Goal: Task Accomplishment & Management: Manage account settings

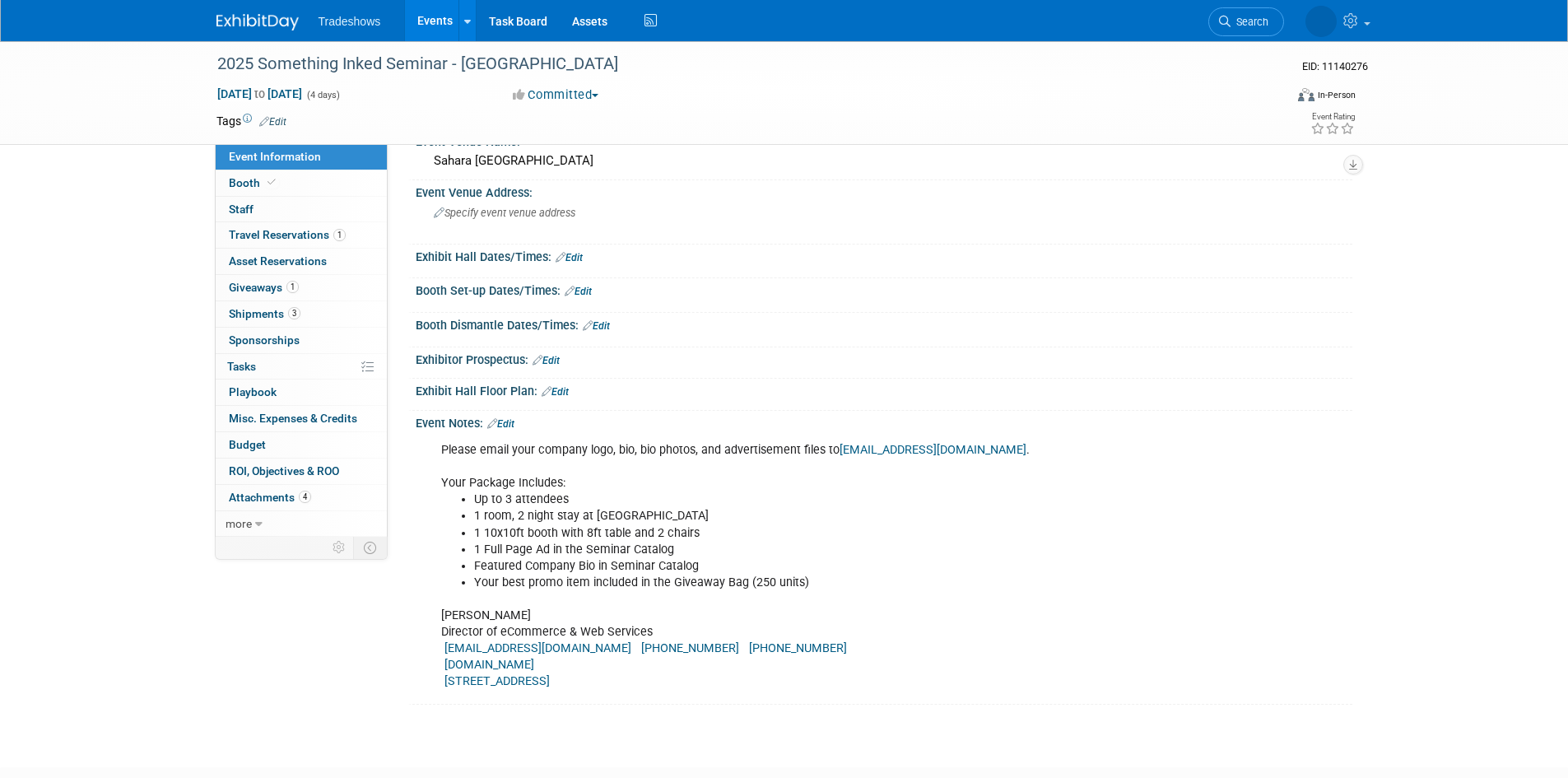
click at [440, 28] on link "Events" at bounding box center [435, 21] width 60 height 41
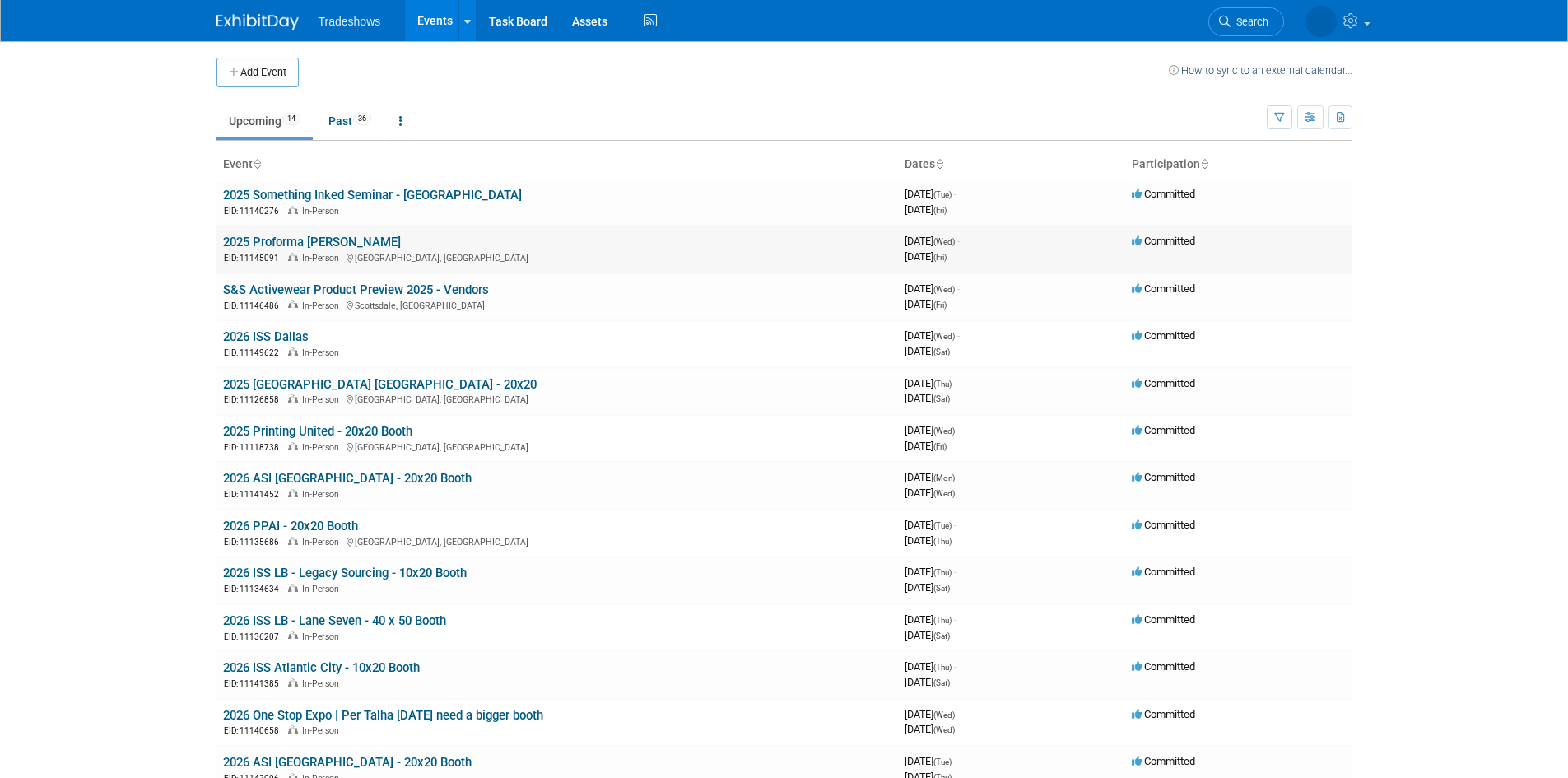
click at [331, 240] on link "2025 Proforma Albrecht NSM" at bounding box center [312, 242] width 178 height 15
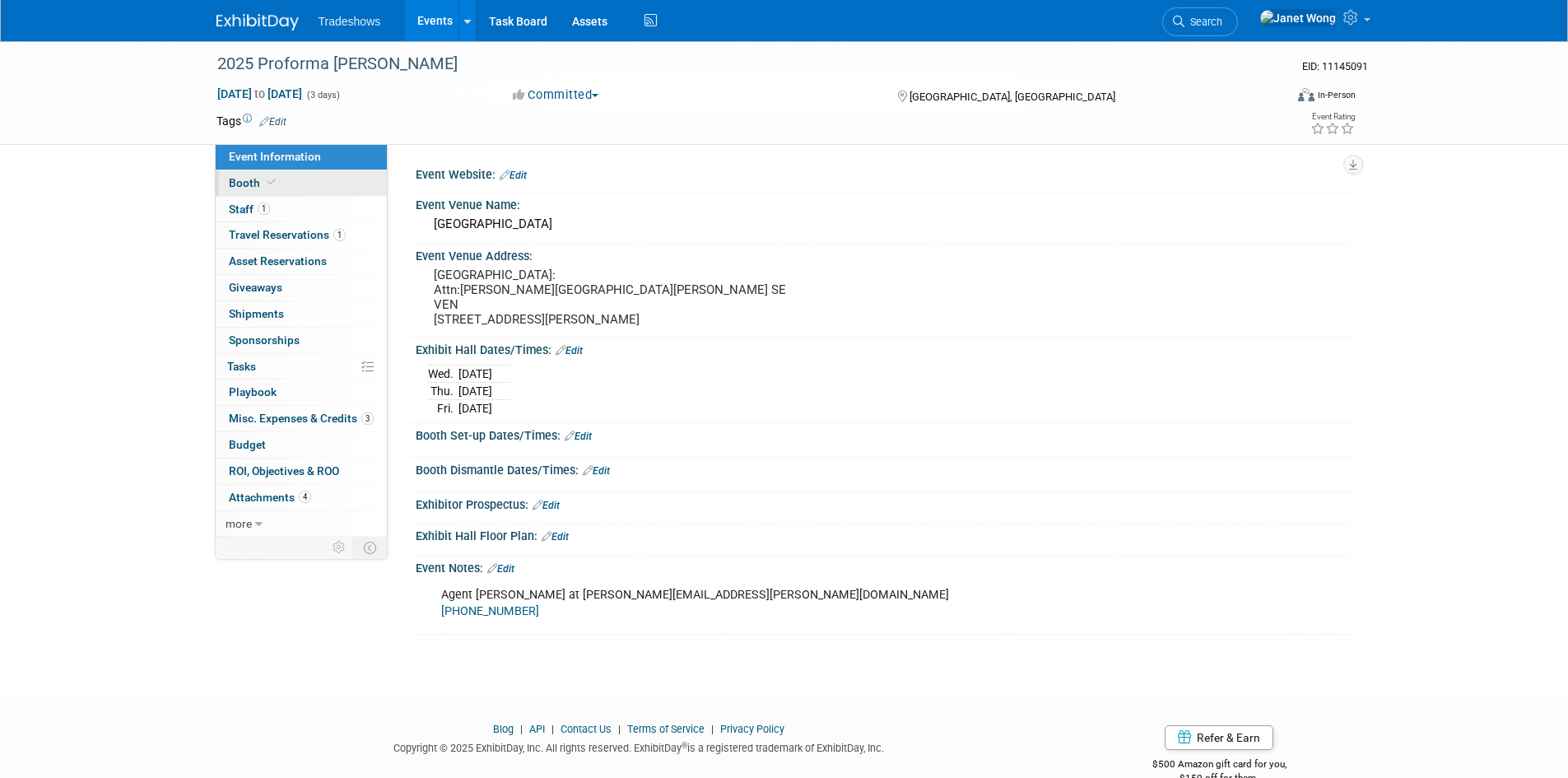
click at [278, 184] on link "Booth" at bounding box center [301, 183] width 171 height 26
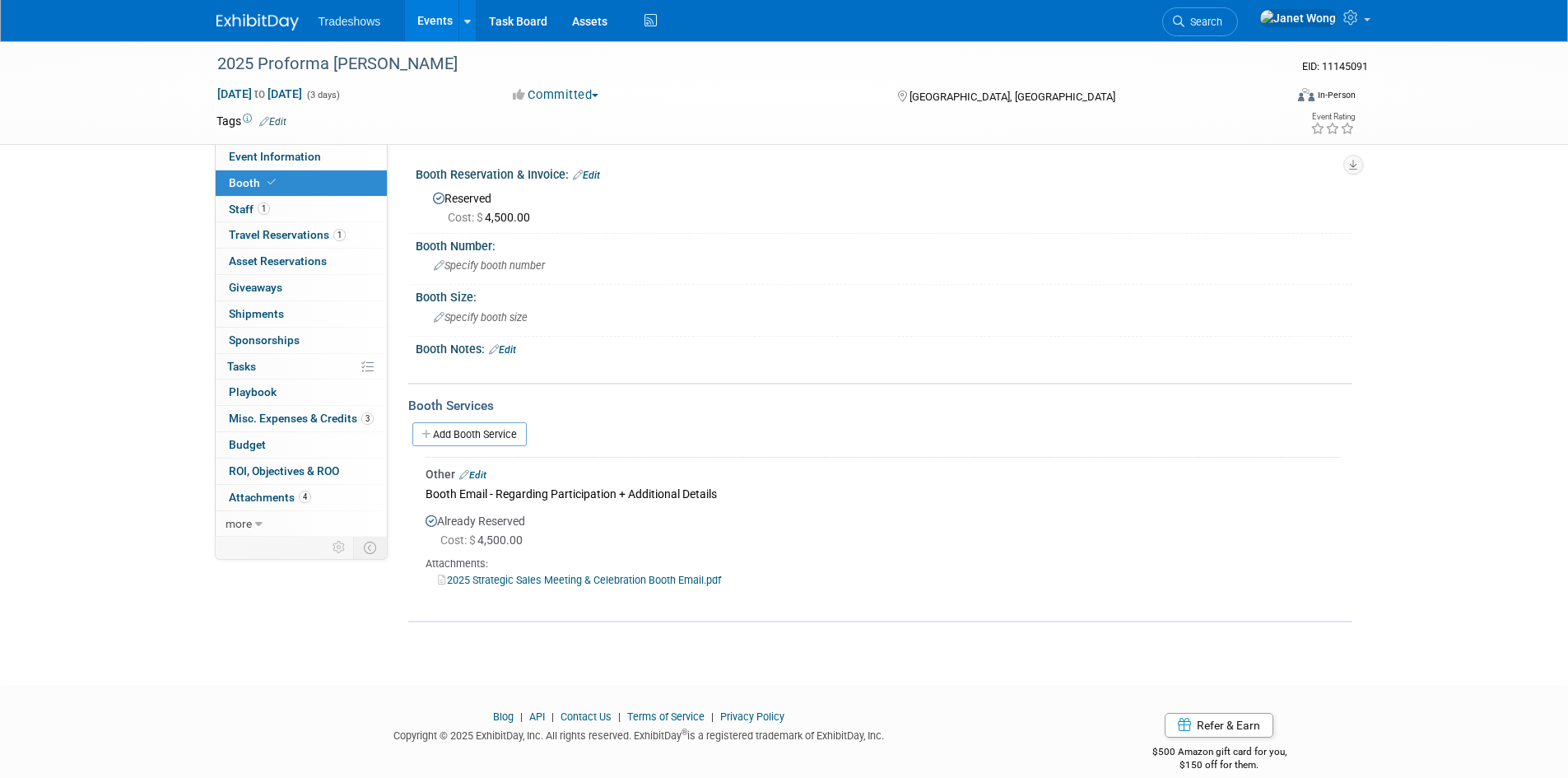
click at [589, 172] on link "Edit" at bounding box center [586, 175] width 27 height 12
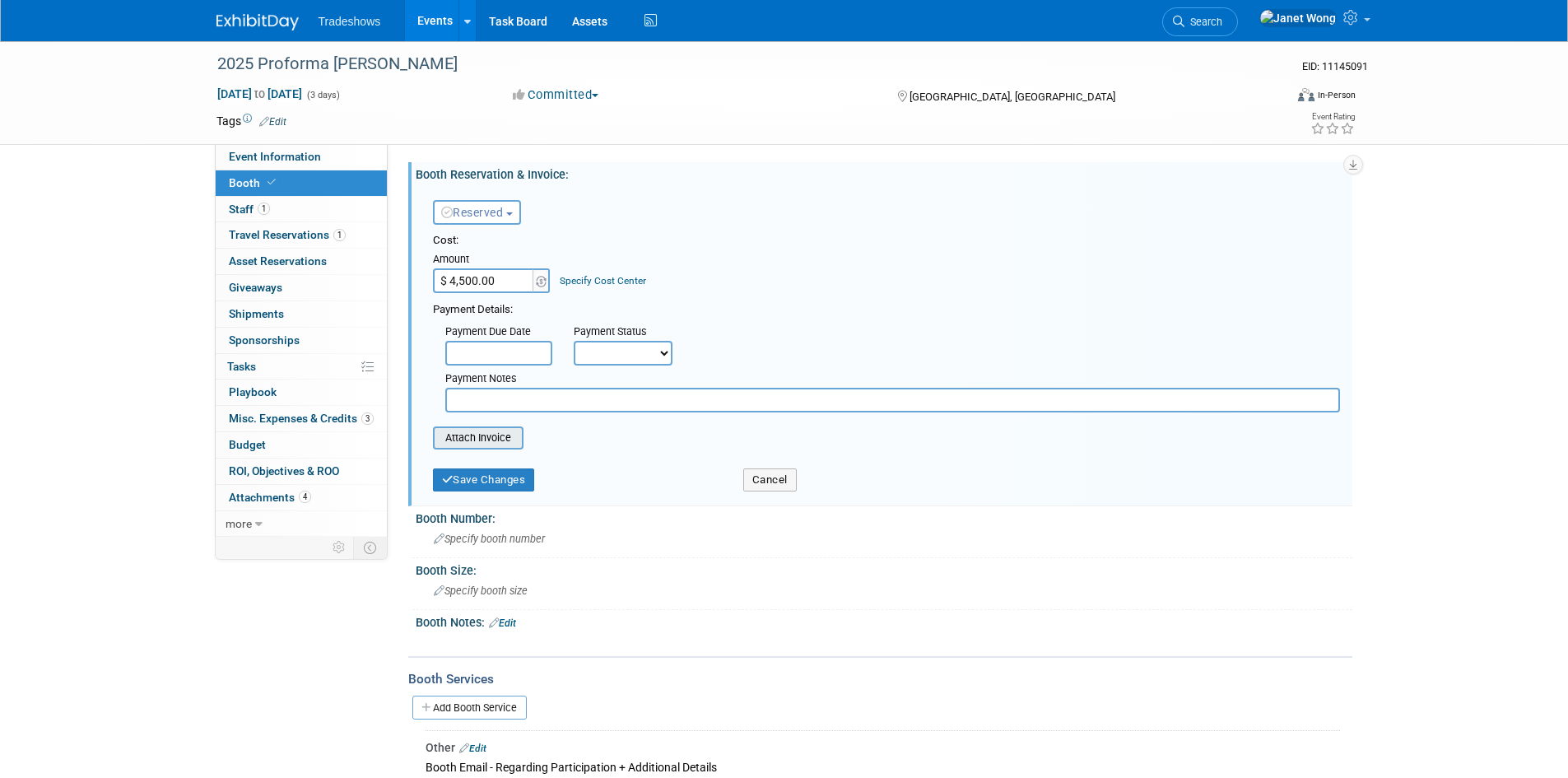
click at [444, 448] on input "file" at bounding box center [424, 438] width 196 height 20
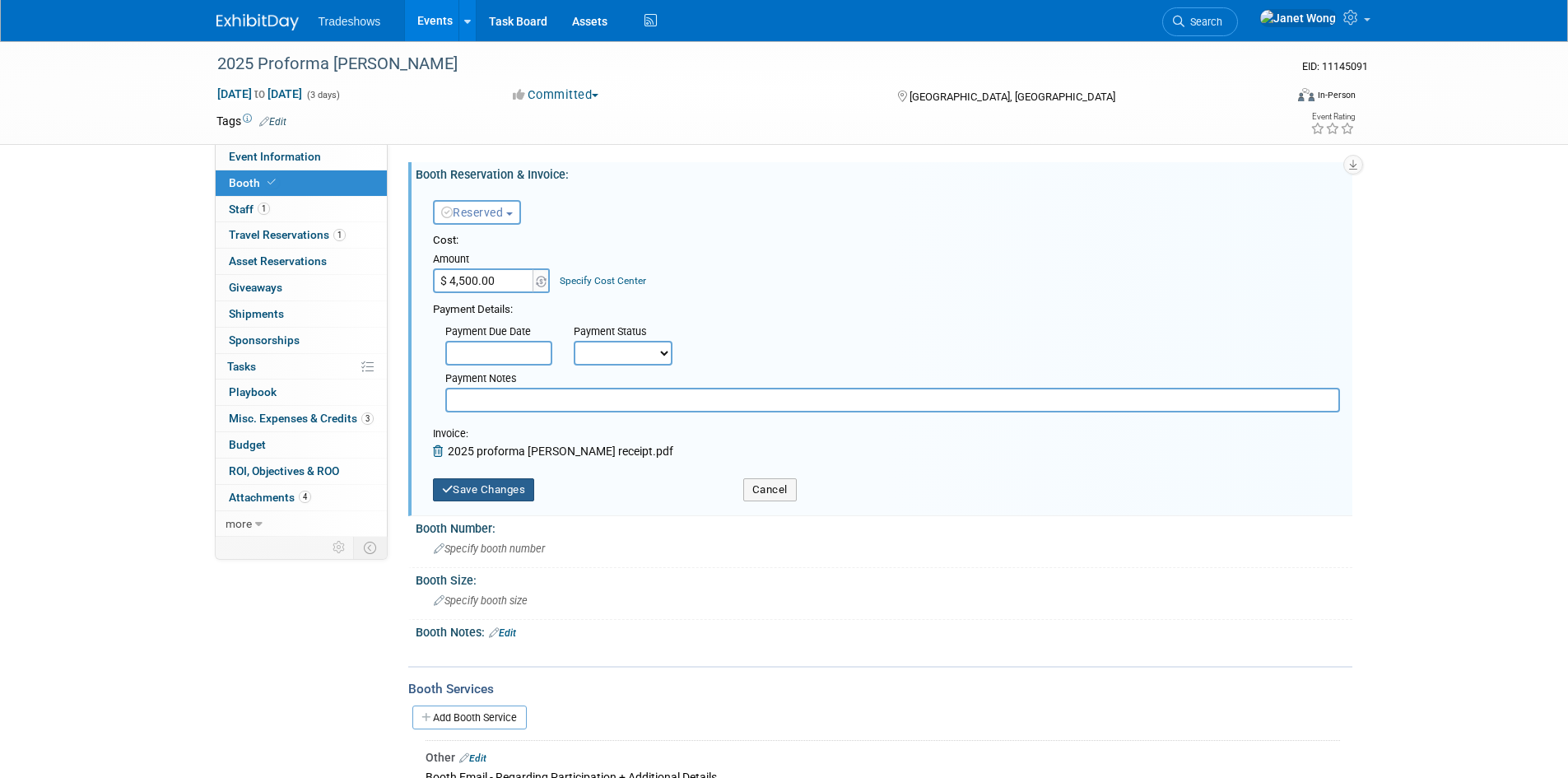
click at [477, 489] on button "Save Changes" at bounding box center [484, 490] width 102 height 23
